Goal: Task Accomplishment & Management: Complete application form

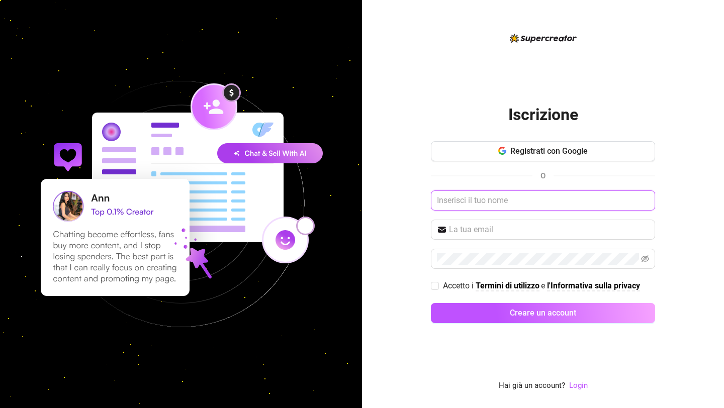
click at [543, 206] on input "text" at bounding box center [543, 201] width 224 height 20
type input "m"
type input "Carolina"
click at [533, 234] on input "text" at bounding box center [549, 230] width 200 height 12
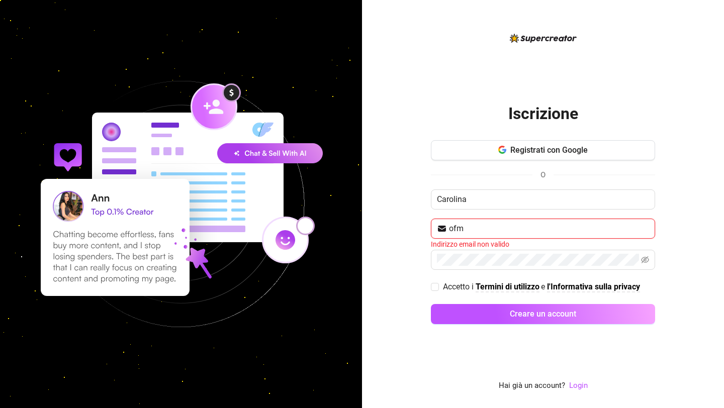
type input "ofmgoat@gmail.com"
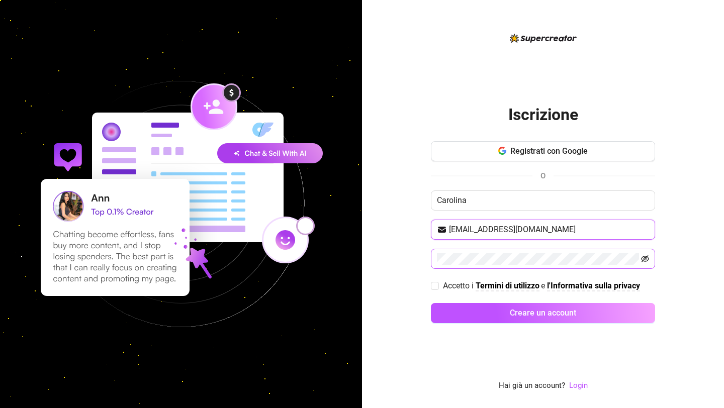
click at [646, 255] on icon "invisibile agli occhi" at bounding box center [645, 259] width 8 height 8
click at [433, 291] on label "Accetto i Termini di utilizzo e l'Informativa sulla privacy" at bounding box center [537, 286] width 213 height 13
click at [433, 289] on input "Accetto i Termini di utilizzo e l'Informativa sulla privacy" at bounding box center [434, 285] width 7 height 7
checkbox input "true"
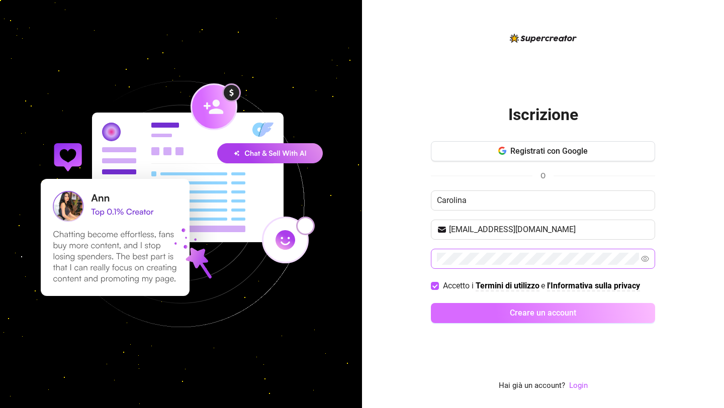
click at [446, 303] on button "Creare un account" at bounding box center [543, 313] width 224 height 20
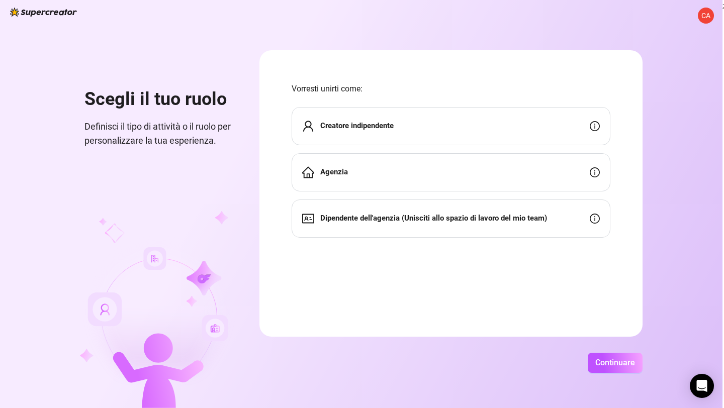
click at [514, 118] on div "Creatore indipendente" at bounding box center [451, 126] width 319 height 38
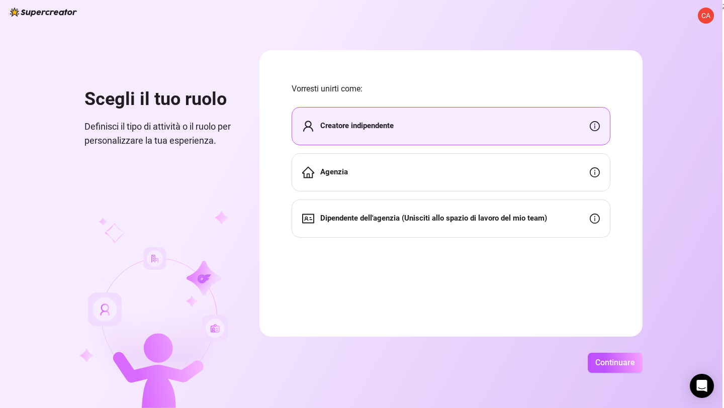
click at [438, 178] on div "Agenzia" at bounding box center [451, 172] width 319 height 38
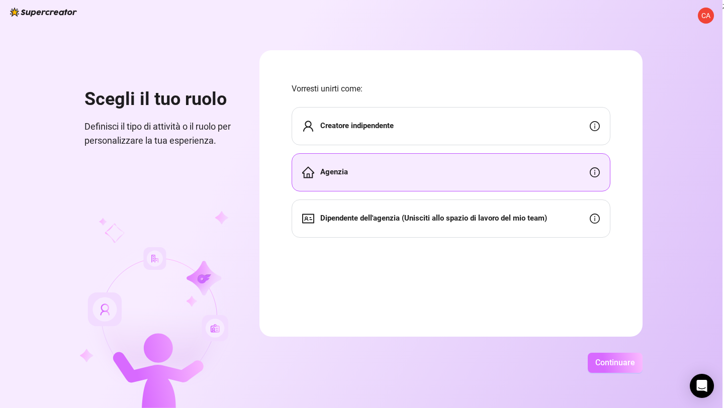
click at [603, 363] on font "Continuare" at bounding box center [615, 363] width 40 height 10
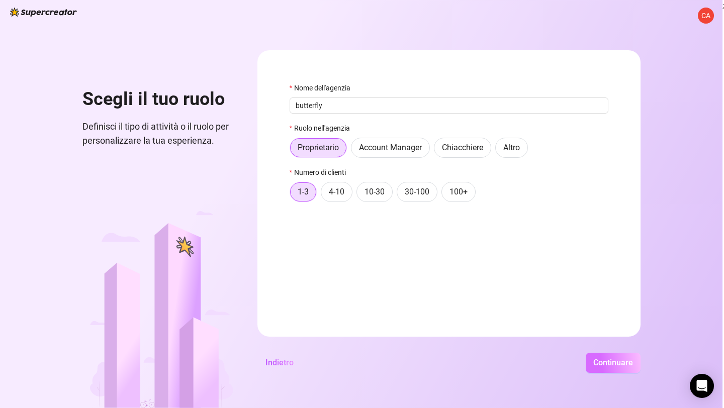
type input "butterfly"
click at [619, 362] on font "Continuare" at bounding box center [613, 363] width 40 height 10
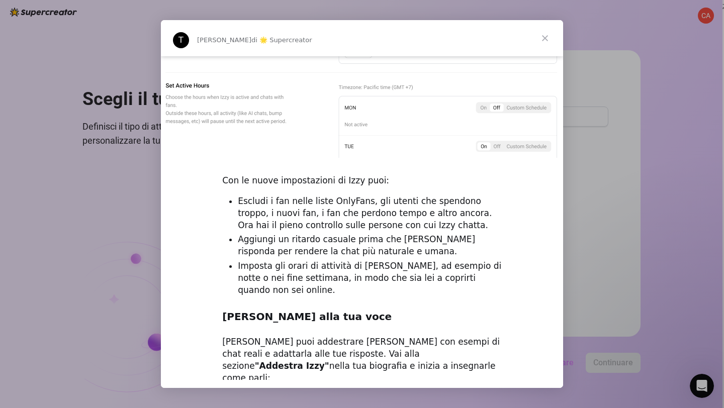
scroll to position [925, 0]
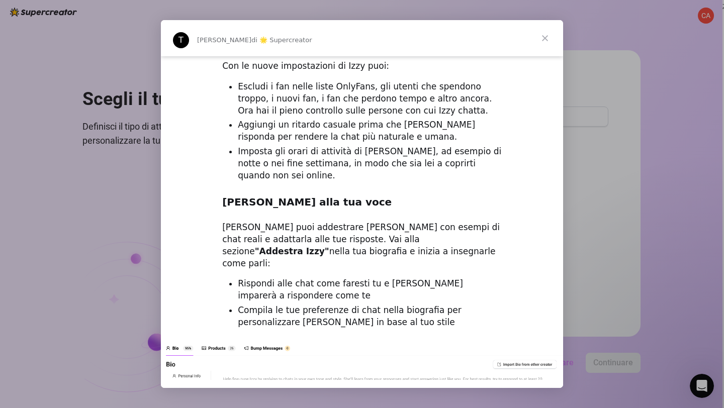
click at [547, 38] on span "Vicino" at bounding box center [545, 38] width 36 height 36
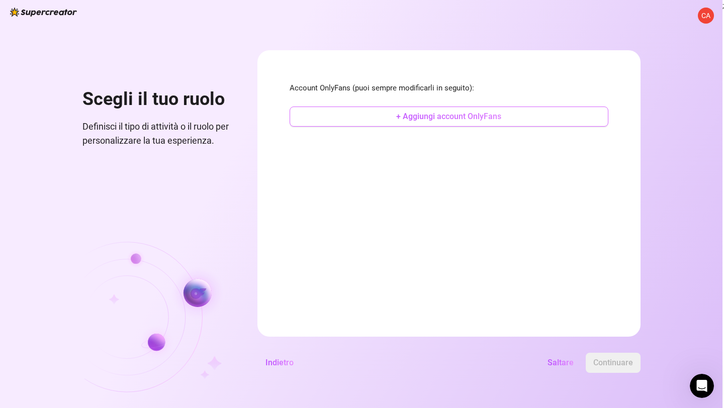
click at [453, 117] on font "+ Aggiungi account OnlyFans" at bounding box center [448, 117] width 105 height 10
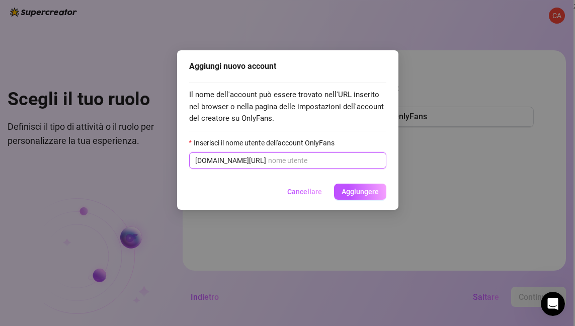
paste input "carolinadellest"
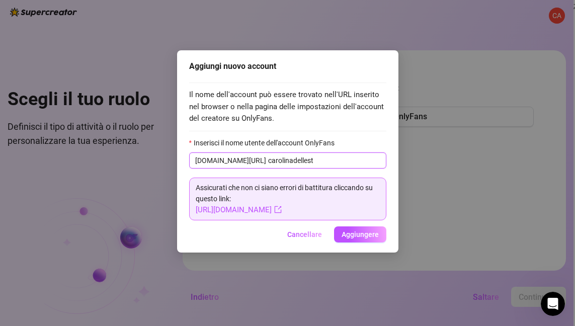
type input "carolinadellest"
click at [321, 215] on div "Assicurati che non ci siano errori di battitura cliccando su questo link: https…" at bounding box center [288, 199] width 184 height 34
click at [304, 215] on div "Assicurati che non ci siano errori di battitura cliccando su questo link: https…" at bounding box center [288, 199] width 184 height 34
click at [272, 207] on font "https://onlyfans.com/carolinadellest" at bounding box center [234, 209] width 76 height 9
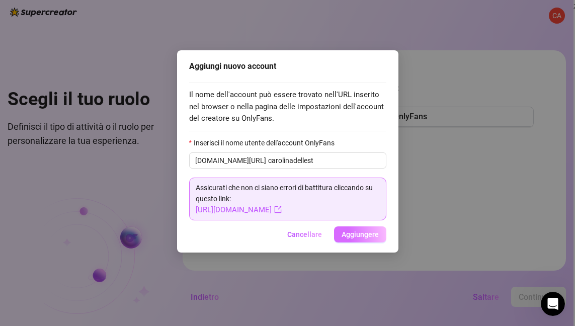
click at [367, 240] on button "Aggiungere" at bounding box center [360, 234] width 52 height 16
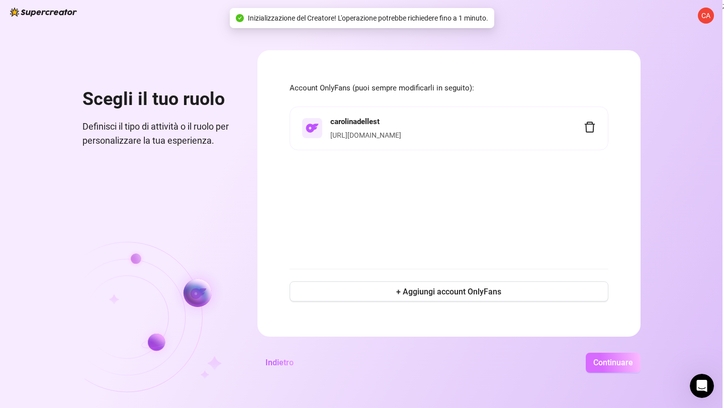
click at [615, 361] on font "Continuare" at bounding box center [613, 363] width 40 height 10
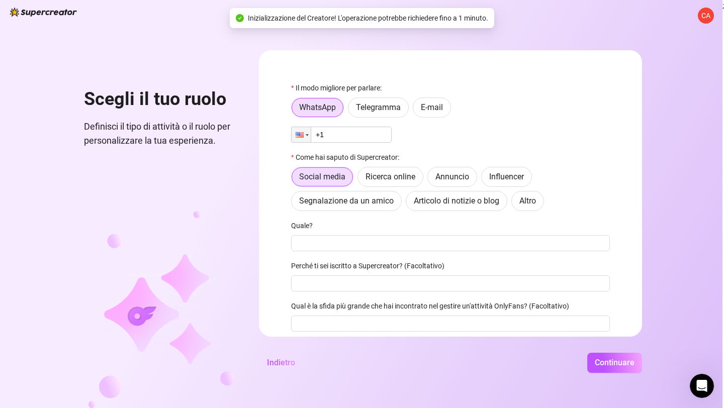
click at [354, 138] on input "+1" at bounding box center [341, 135] width 101 height 16
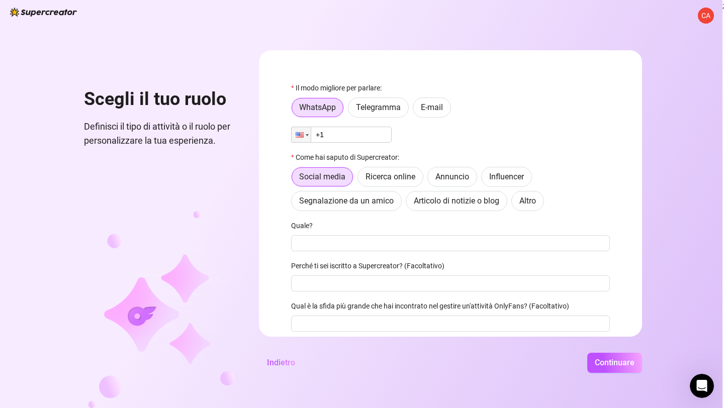
click at [354, 138] on input "+1" at bounding box center [341, 135] width 101 height 16
click at [309, 141] on div at bounding box center [301, 134] width 19 height 15
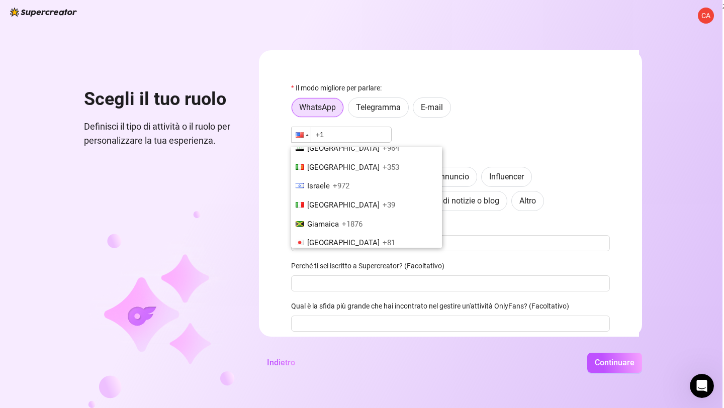
scroll to position [1741, 0]
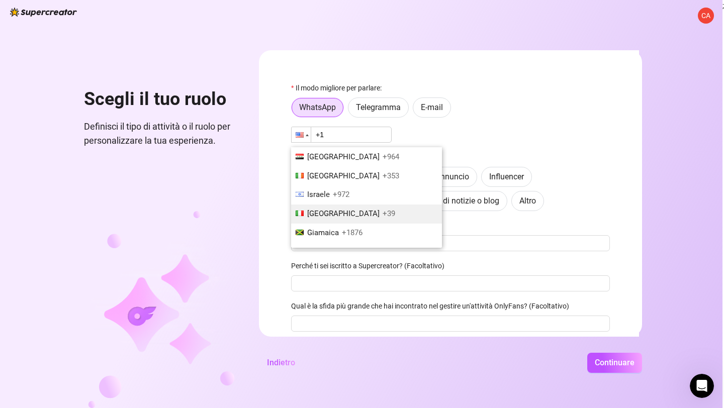
click at [322, 209] on font "Italia" at bounding box center [343, 213] width 72 height 9
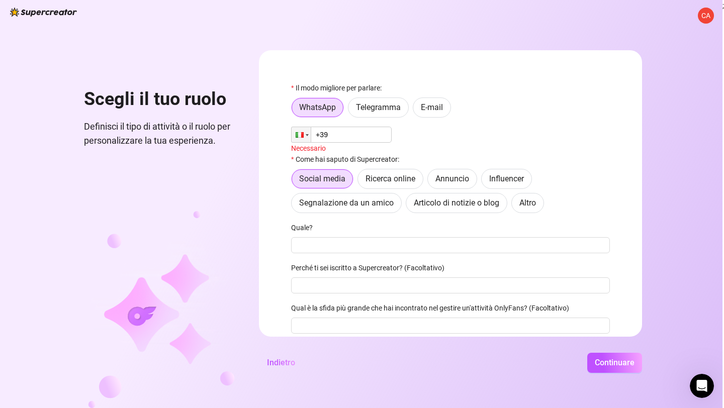
click at [337, 144] on div "Necessario" at bounding box center [450, 148] width 319 height 11
click at [339, 137] on input "+39" at bounding box center [341, 135] width 101 height 16
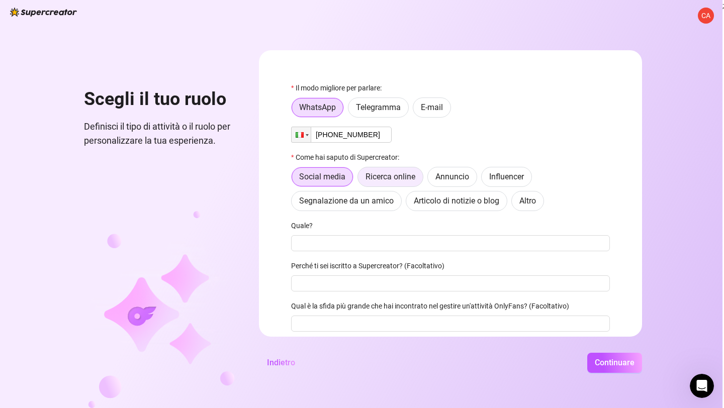
type input "+39 320 1679267"
click at [403, 181] on font "Ricerca online" at bounding box center [391, 177] width 50 height 10
click at [361, 180] on input "Ricerca online" at bounding box center [361, 180] width 0 height 0
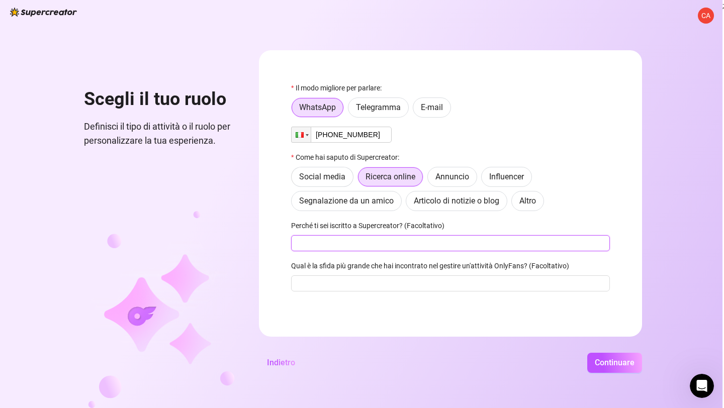
click at [382, 237] on input "Perché ti sei iscritto a Supercreator? (Facoltativo)" at bounding box center [450, 243] width 319 height 16
type input "p"
type input "voglio provare"
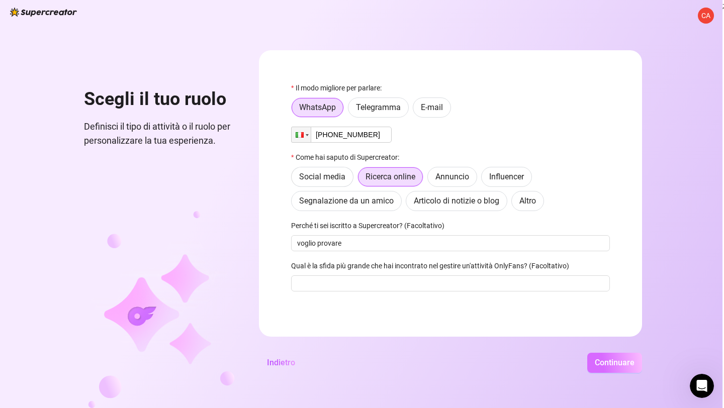
click at [617, 370] on button "Continuare" at bounding box center [614, 363] width 55 height 20
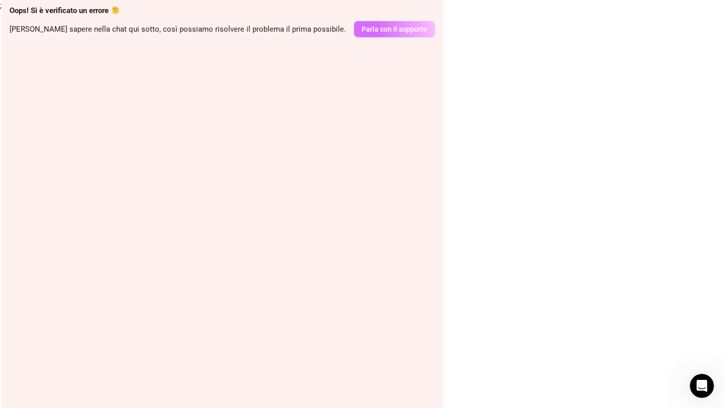
click at [362, 32] on font "Parla con il supporto" at bounding box center [395, 29] width 66 height 8
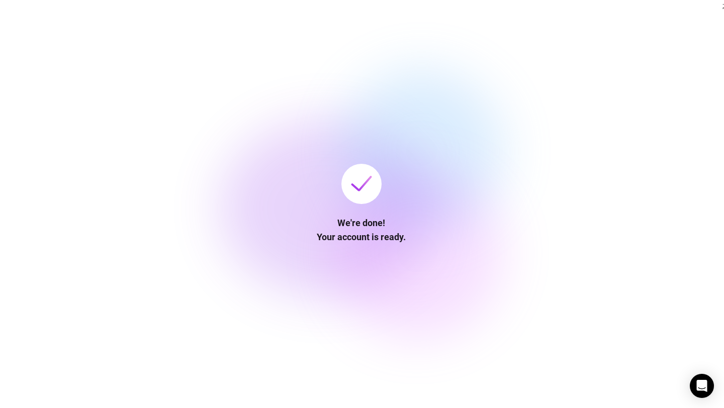
click at [282, 119] on div "We're done! Your account is ready." at bounding box center [362, 204] width 284 height 270
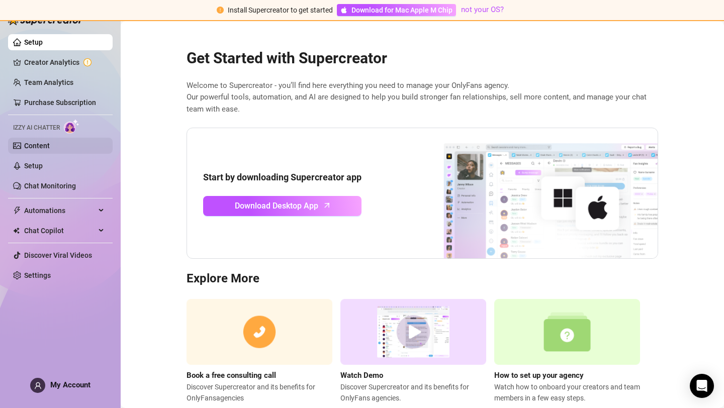
click at [50, 142] on link "Content" at bounding box center [37, 146] width 26 height 8
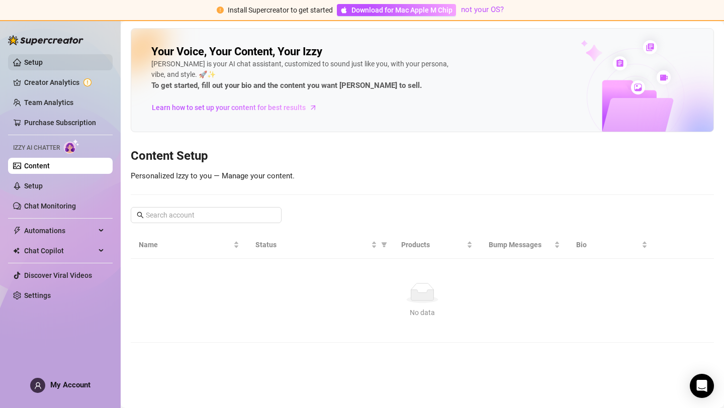
click at [43, 64] on link "Setup" at bounding box center [33, 62] width 19 height 8
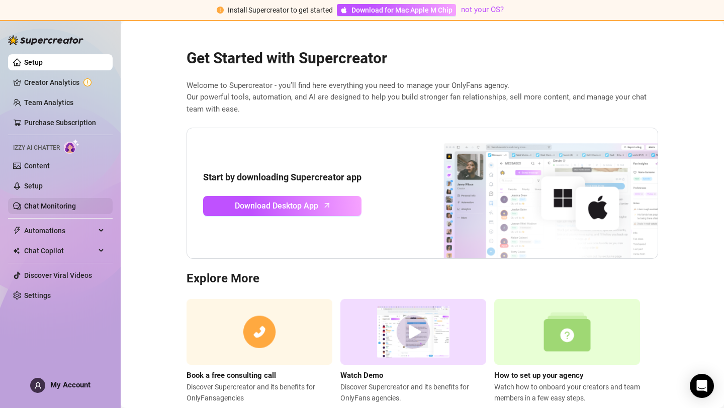
click at [69, 206] on link "Chat Monitoring" at bounding box center [50, 206] width 52 height 8
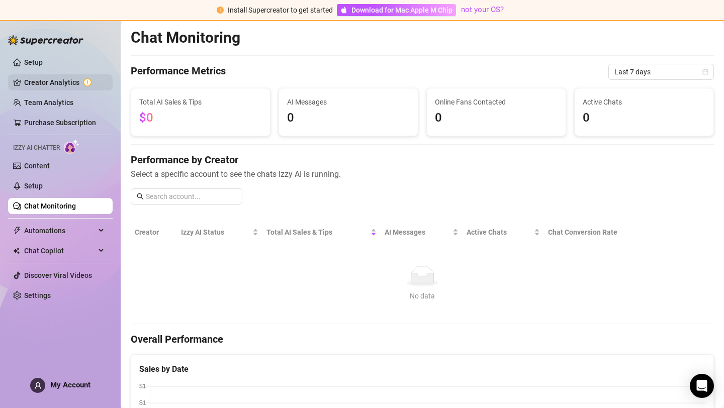
click at [56, 78] on link "Creator Analytics" at bounding box center [64, 82] width 80 height 16
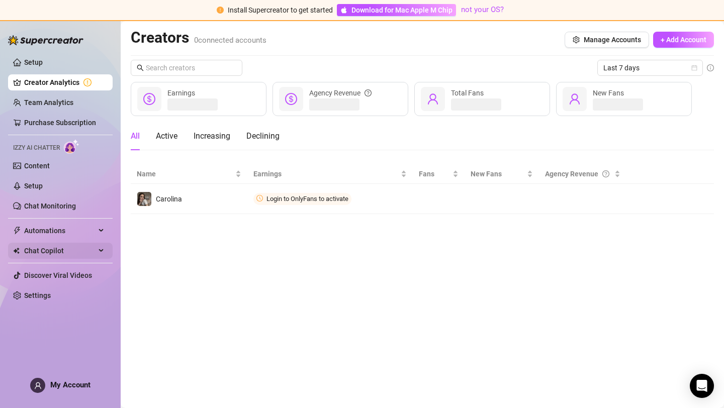
click at [64, 251] on span "Chat Copilot" at bounding box center [59, 251] width 71 height 16
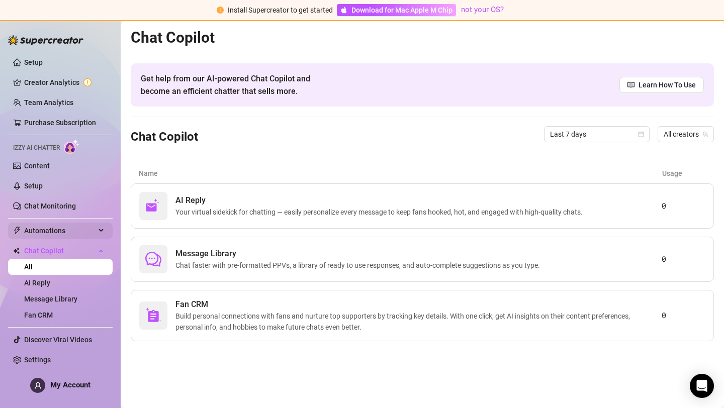
click at [81, 231] on span "Automations" at bounding box center [59, 231] width 71 height 16
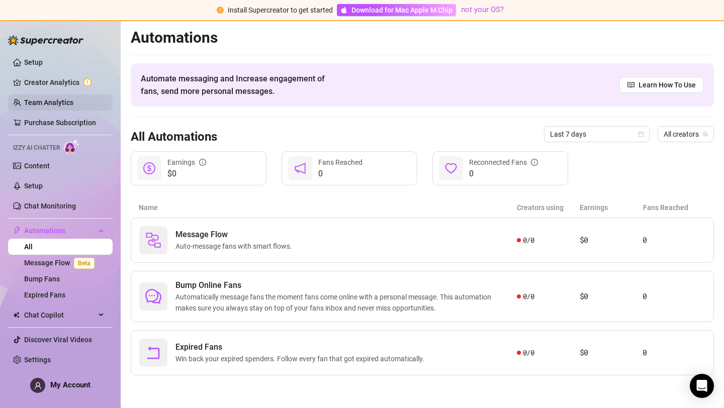
click at [68, 102] on link "Team Analytics" at bounding box center [48, 103] width 49 height 8
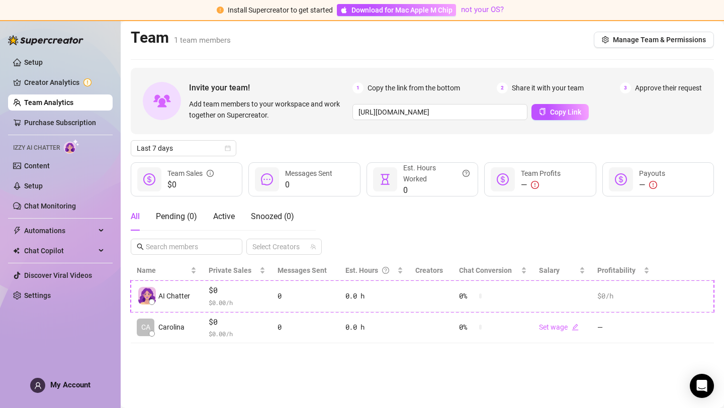
click at [61, 71] on ul "Setup Creator Analytics Team Analytics Purchase Subscription Izzy AI Chatter Co…" at bounding box center [60, 178] width 105 height 257
click at [43, 64] on link "Setup" at bounding box center [33, 62] width 19 height 8
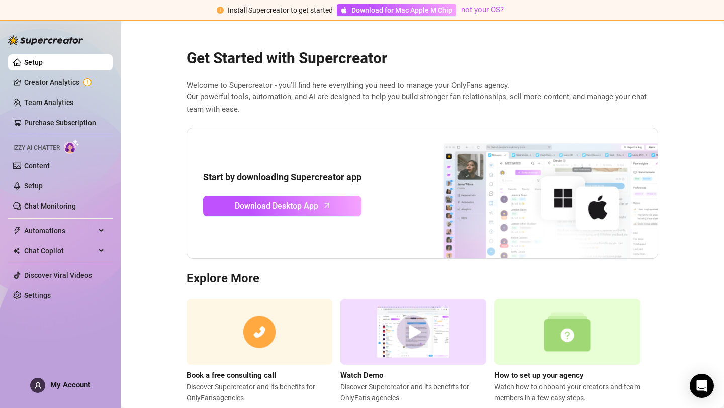
scroll to position [26, 0]
click at [352, 100] on span "Welcome to Supercreator - you’ll find here everything you need to manage your O…" at bounding box center [423, 98] width 472 height 36
click at [398, 7] on span "Download for Mac Apple M Chip" at bounding box center [402, 10] width 101 height 11
drag, startPoint x: 349, startPoint y: 50, endPoint x: 77, endPoint y: 4, distance: 276.0
click at [0, 0] on div "Install Supercreator to get started Download for Mac Apple M Chip not your OS? …" at bounding box center [362, 204] width 724 height 408
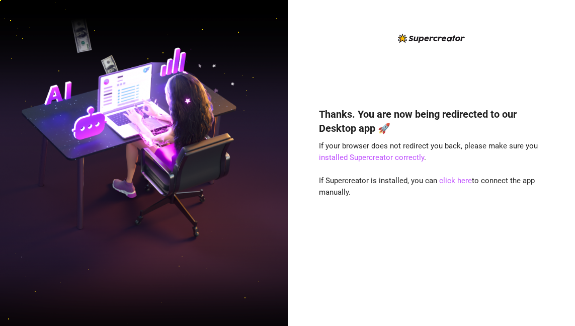
click at [362, 114] on h4 "Thanks. You are now being redirected to our Desktop app 🚀" at bounding box center [431, 121] width 224 height 28
